Goal: Check status: Check status

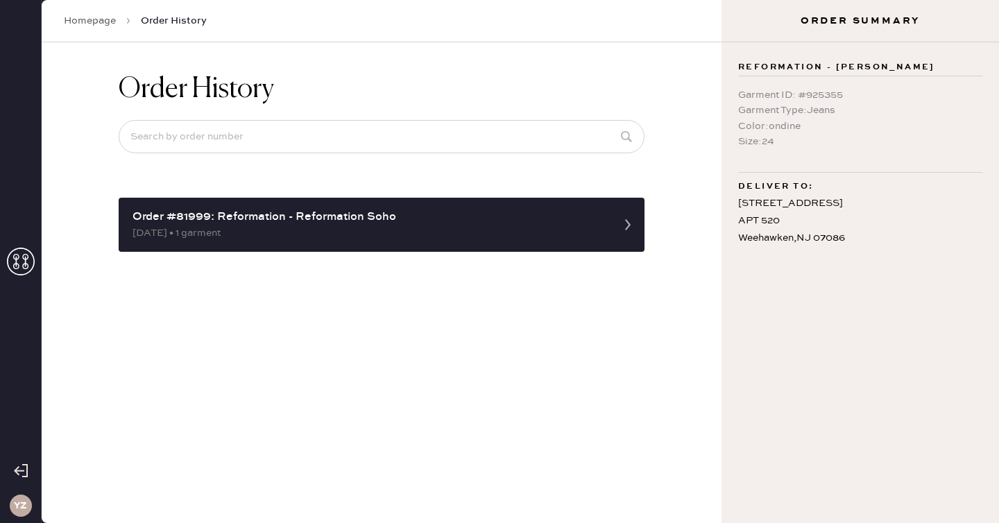
click at [93, 24] on link "Homepage" at bounding box center [90, 21] width 52 height 14
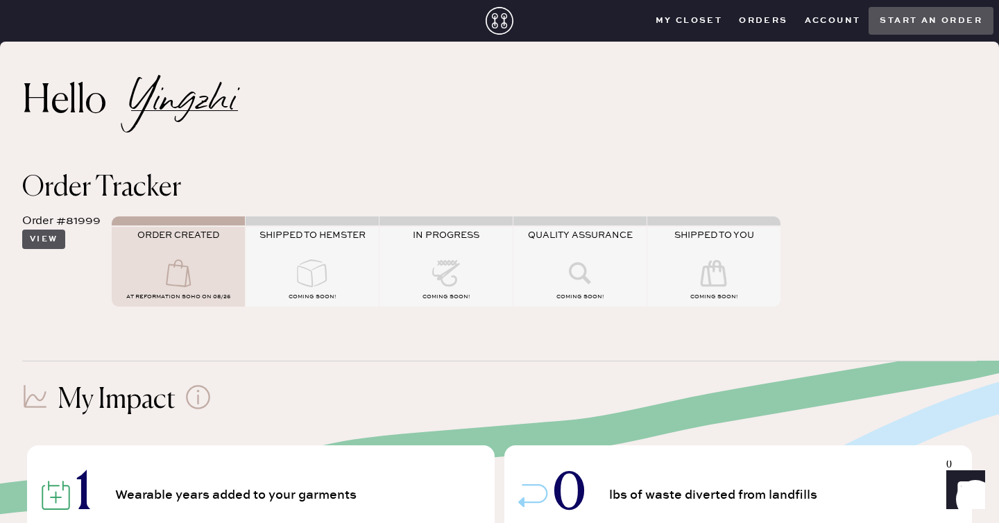
click at [55, 237] on button "View" at bounding box center [43, 239] width 43 height 19
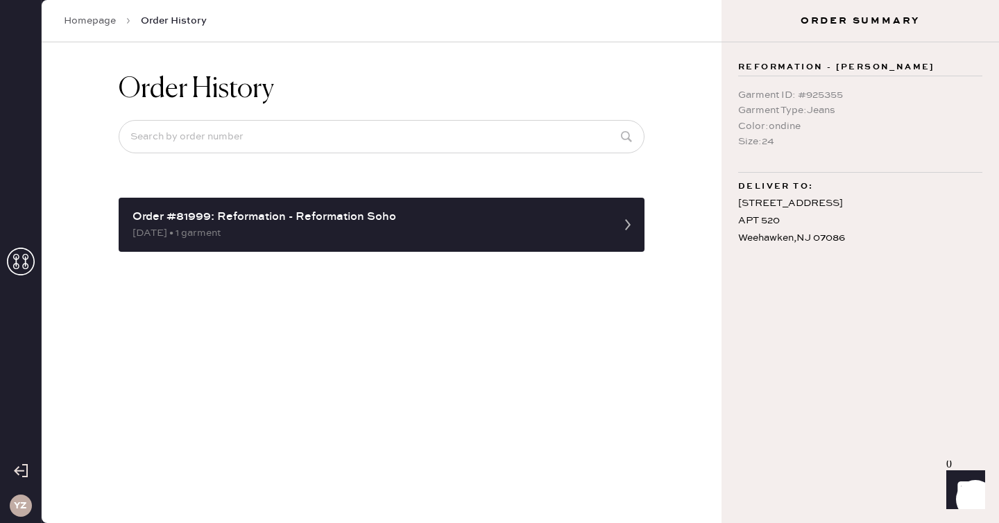
click at [108, 22] on link "Homepage" at bounding box center [90, 21] width 52 height 14
